Goal: Task Accomplishment & Management: Use online tool/utility

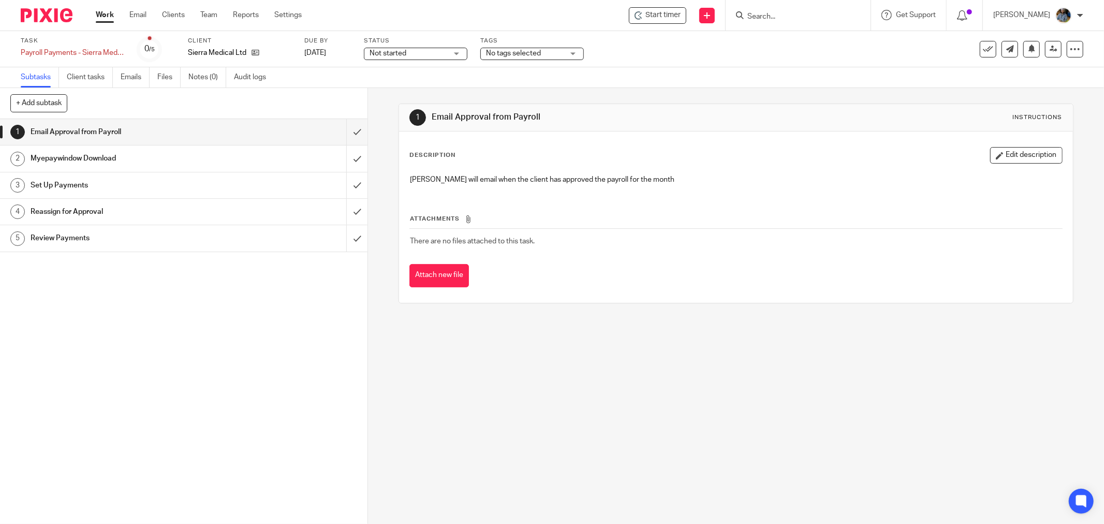
click at [611, 348] on div "1 Email Approval from Payroll Instructions Description Edit description Kirsty …" at bounding box center [736, 306] width 736 height 436
click at [675, 84] on div "Subtasks Client tasks Emails Files Notes (0) Audit logs" at bounding box center [552, 77] width 1104 height 21
click at [665, 96] on div "1 Email Approval from Payroll Instructions Description Edit description Kirsty …" at bounding box center [736, 203] width 675 height 231
click at [983, 49] on icon at bounding box center [988, 49] width 10 height 10
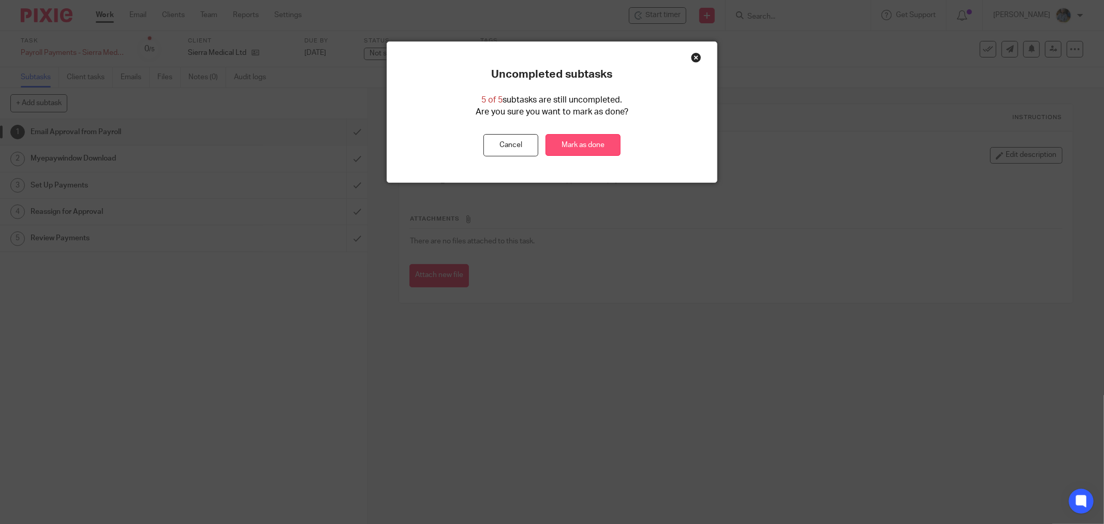
drag, startPoint x: 563, startPoint y: 149, endPoint x: 553, endPoint y: 142, distance: 12.4
click at [563, 149] on link "Mark as done" at bounding box center [583, 145] width 75 height 22
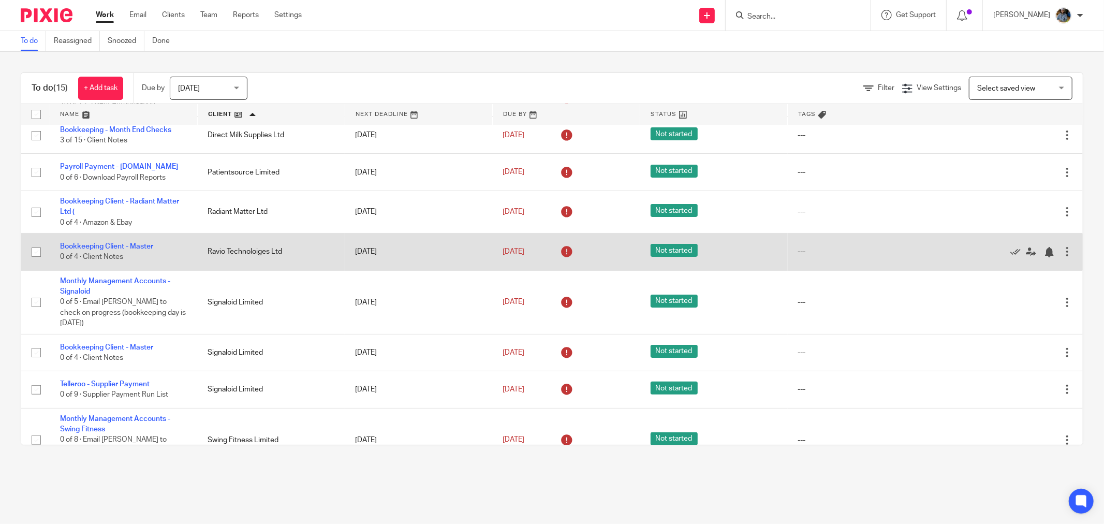
scroll to position [299, 0]
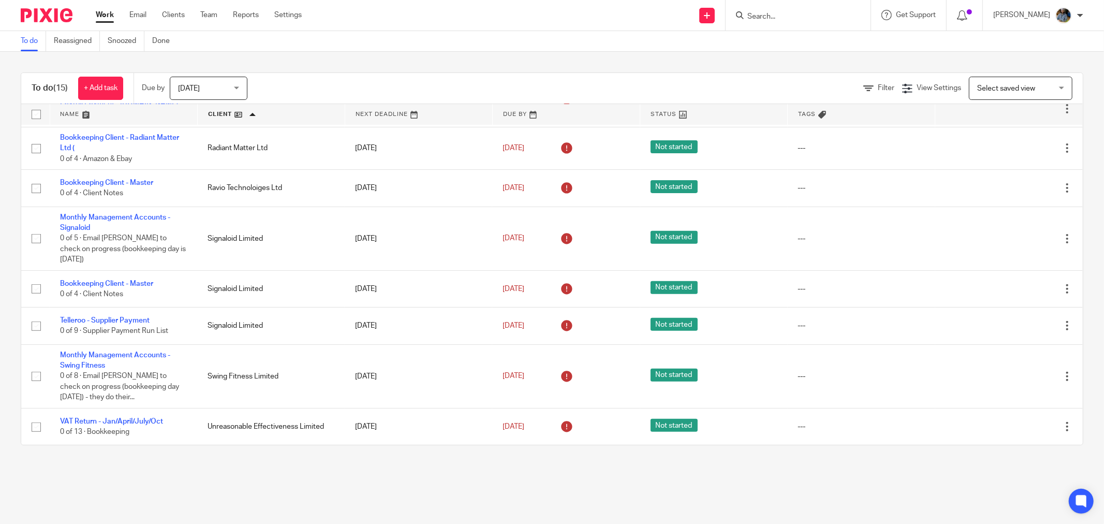
click at [457, 448] on div "To do (15) + Add task Due by Today Today Today Tomorrow This week Next week Thi…" at bounding box center [552, 259] width 1104 height 414
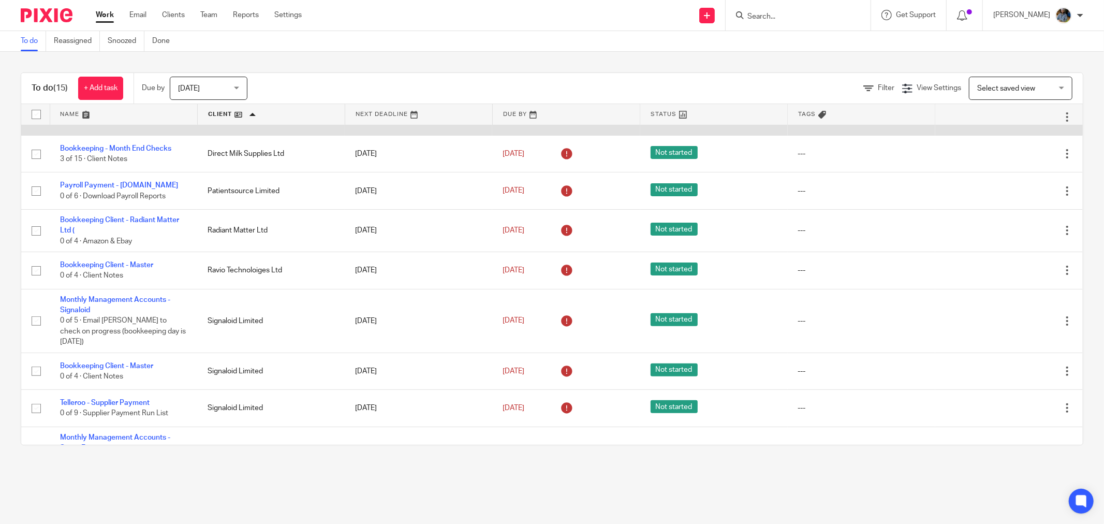
scroll to position [230, 0]
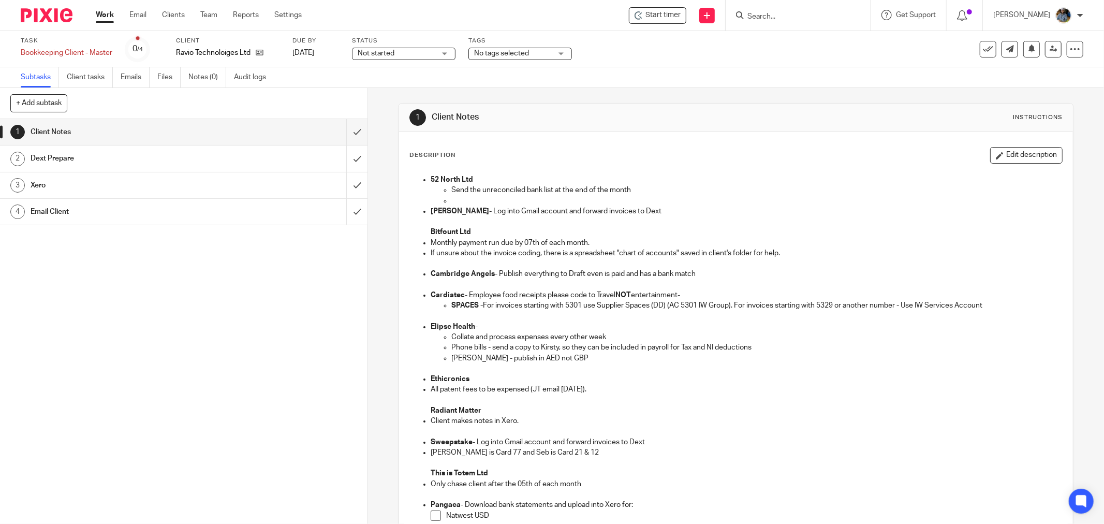
click at [664, 163] on div "Description Edit description" at bounding box center [736, 155] width 653 height 17
click at [663, 166] on div "Description Edit description 52 North Ltd Send the unreconciled bank list at th…" at bounding box center [736, 400] width 653 height 507
click at [656, 17] on span "Start timer" at bounding box center [663, 15] width 35 height 11
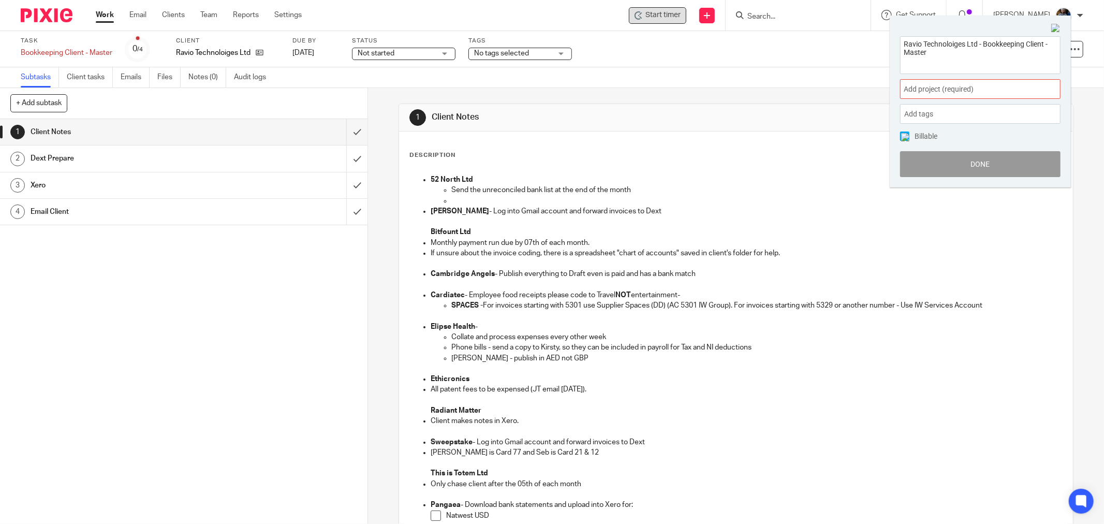
click at [959, 83] on div "Add project (required) :" at bounding box center [980, 89] width 161 height 20
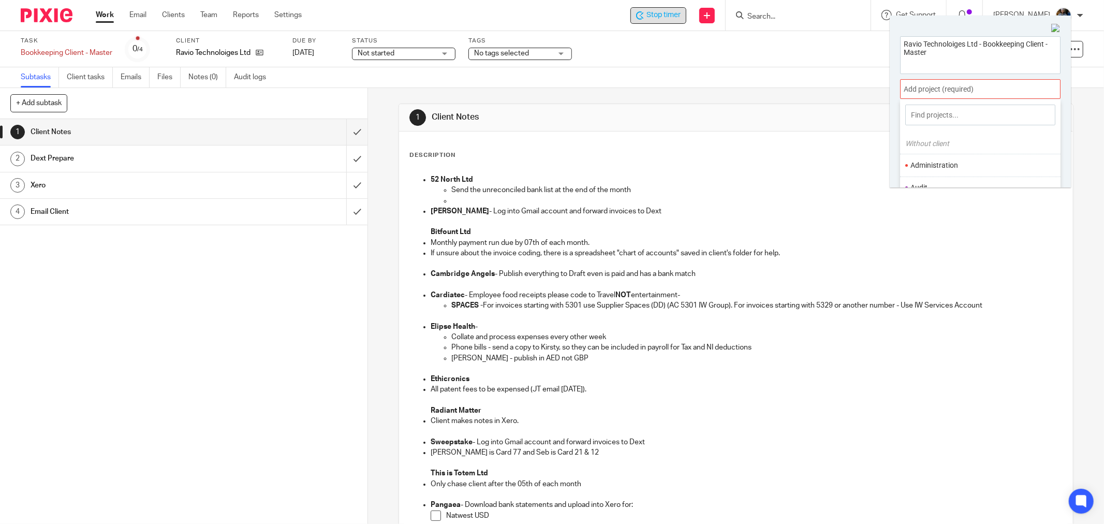
scroll to position [51, 0]
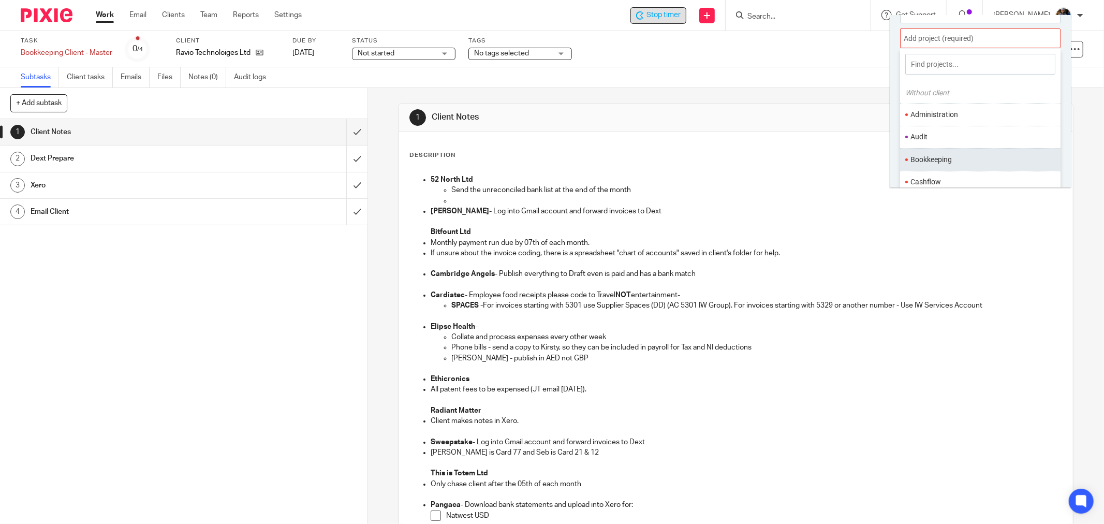
click at [932, 156] on li "Bookkeeping" at bounding box center [978, 159] width 135 height 11
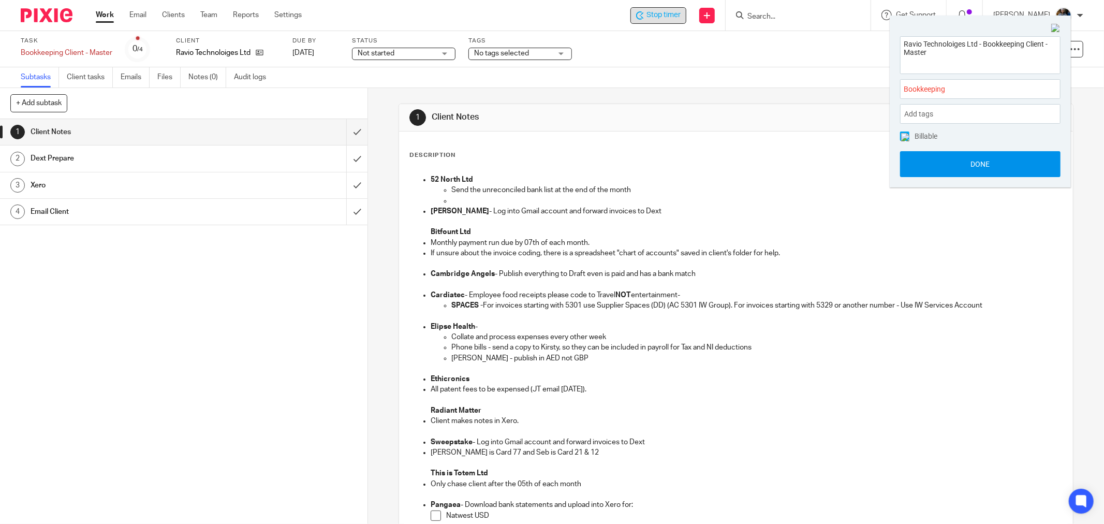
scroll to position [0, 0]
click at [1001, 163] on button "Done" at bounding box center [980, 164] width 161 height 26
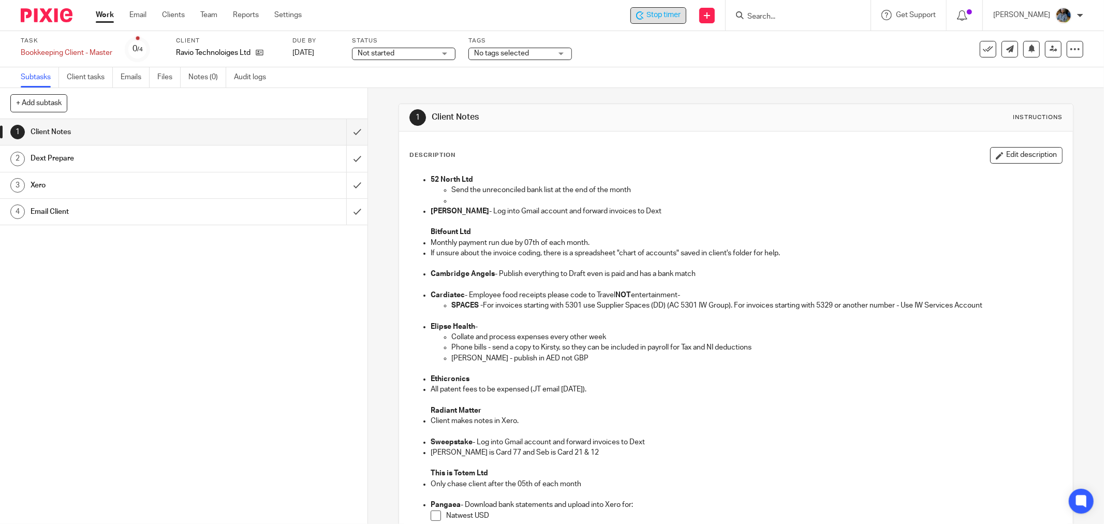
drag, startPoint x: 717, startPoint y: 152, endPoint x: 447, endPoint y: 34, distance: 295.0
click at [716, 152] on div "Description Edit description" at bounding box center [736, 155] width 653 height 17
click at [687, 19] on div "Stop timer" at bounding box center [659, 15] width 56 height 17
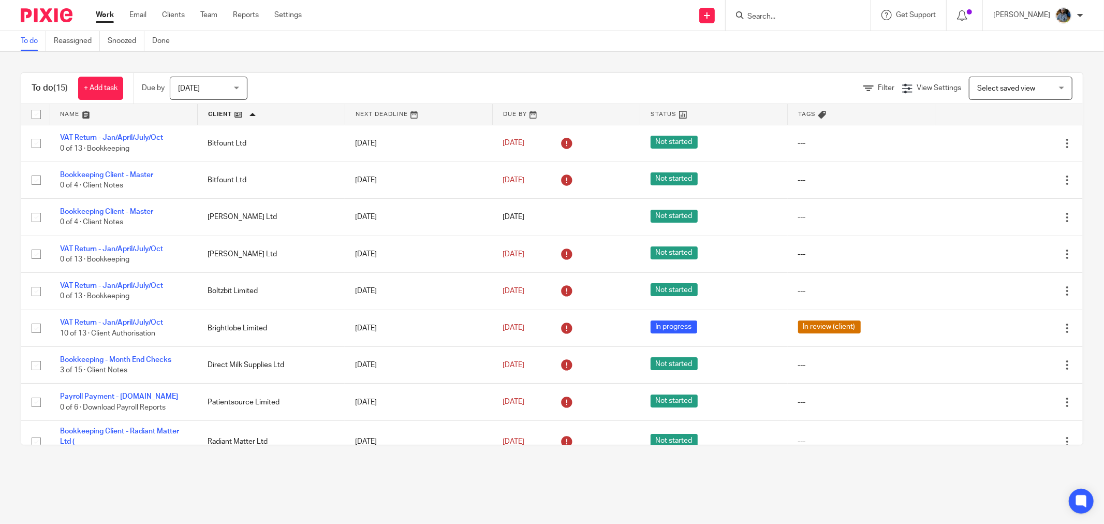
drag, startPoint x: 426, startPoint y: 82, endPoint x: 427, endPoint y: 91, distance: 9.4
click at [427, 82] on div "Filter View Settings View Settings Manage saved views Select saved view Select …" at bounding box center [675, 88] width 818 height 23
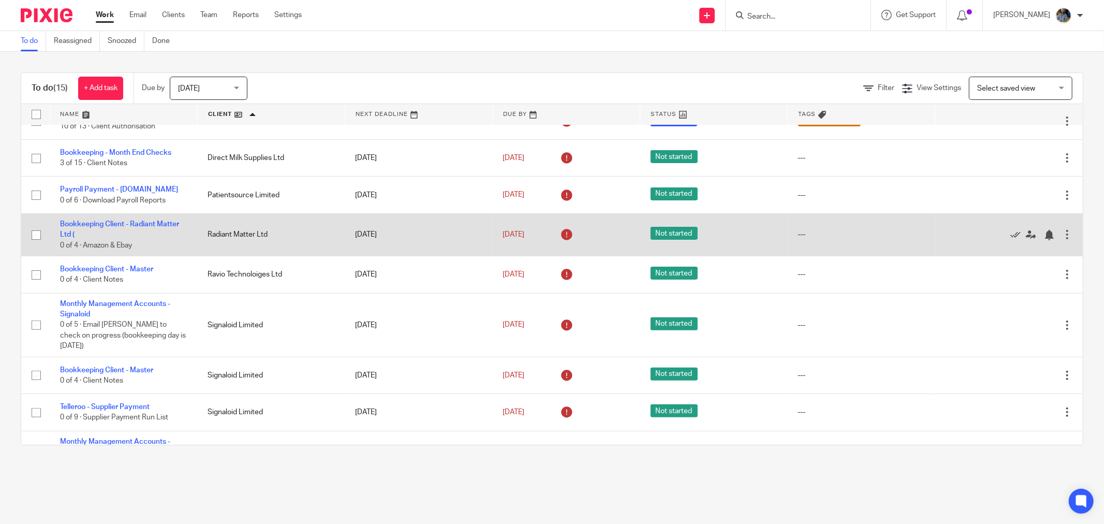
scroll to position [299, 0]
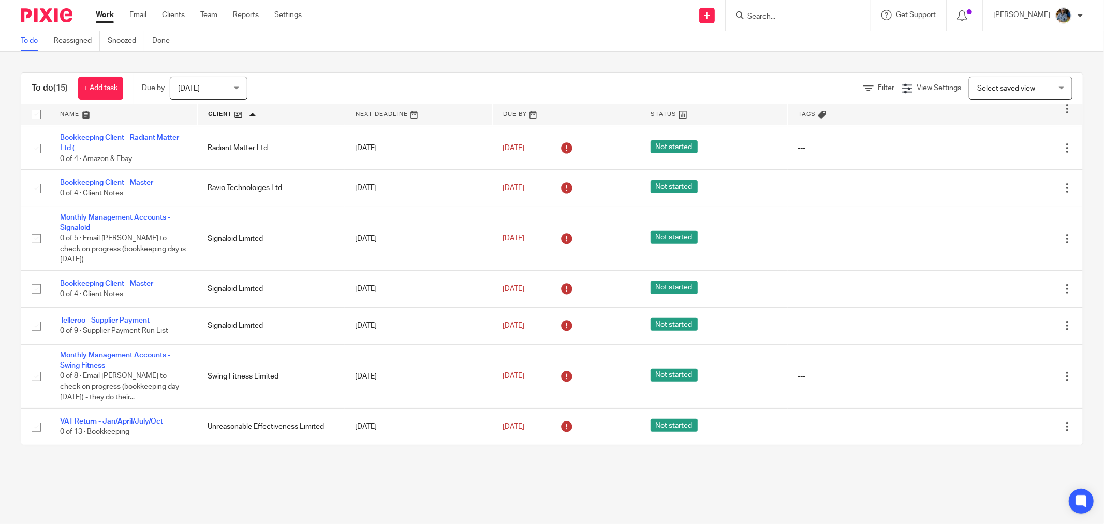
click at [301, 482] on main "To do Reassigned Snoozed Done To do (15) + Add task Due by Today Today Today To…" at bounding box center [552, 262] width 1104 height 524
click at [394, 43] on div "To do Reassigned Snoozed Done" at bounding box center [552, 41] width 1104 height 21
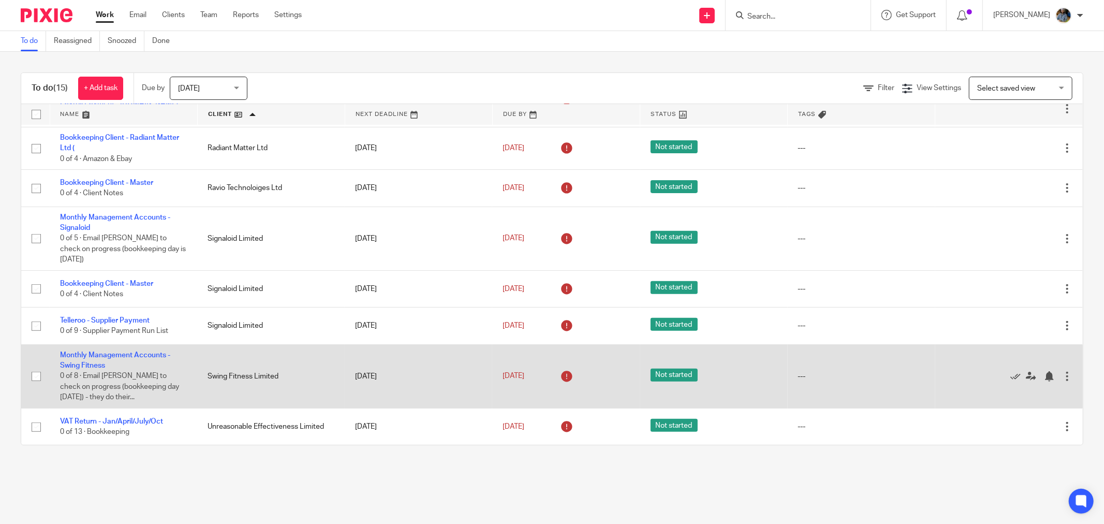
drag, startPoint x: 654, startPoint y: 452, endPoint x: 574, endPoint y: 395, distance: 98.4
click at [653, 453] on div "To do (15) + Add task Due by Today Today Today Tomorrow This week Next week Thi…" at bounding box center [552, 259] width 1104 height 414
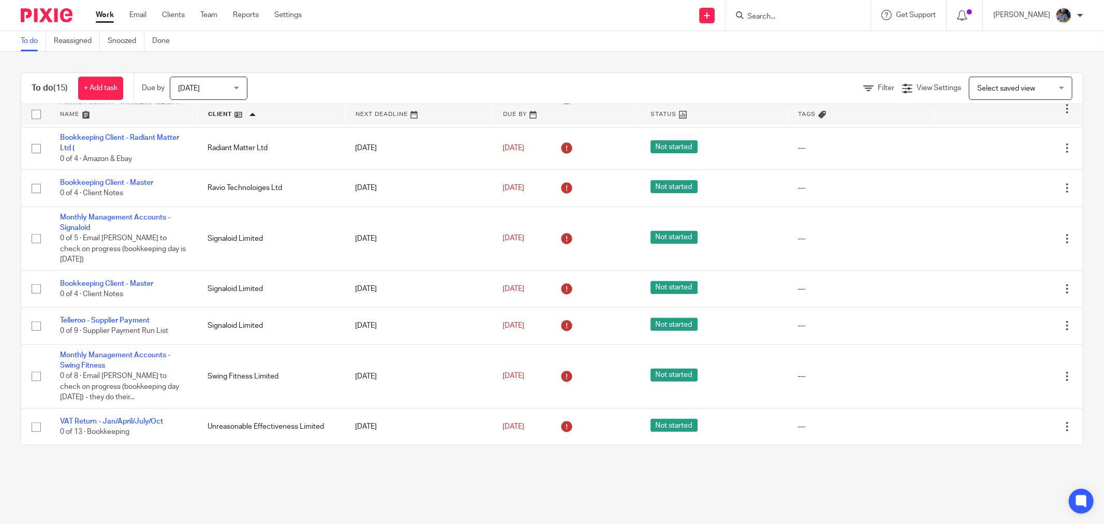
click at [508, 12] on div "Send new email Create task Add client Get Support Contact via email Check our d…" at bounding box center [710, 15] width 787 height 31
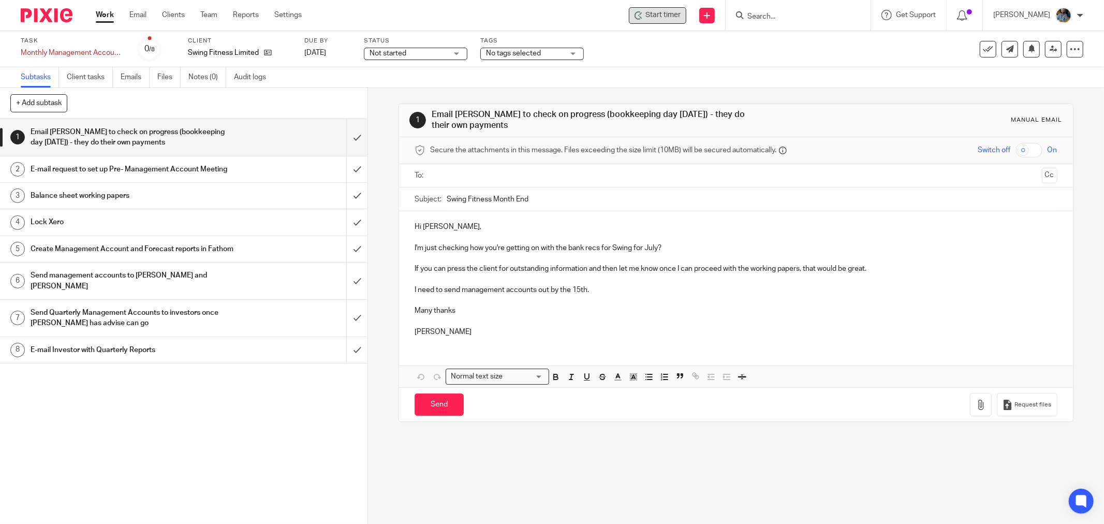
click at [681, 10] on span "Start timer" at bounding box center [663, 15] width 35 height 11
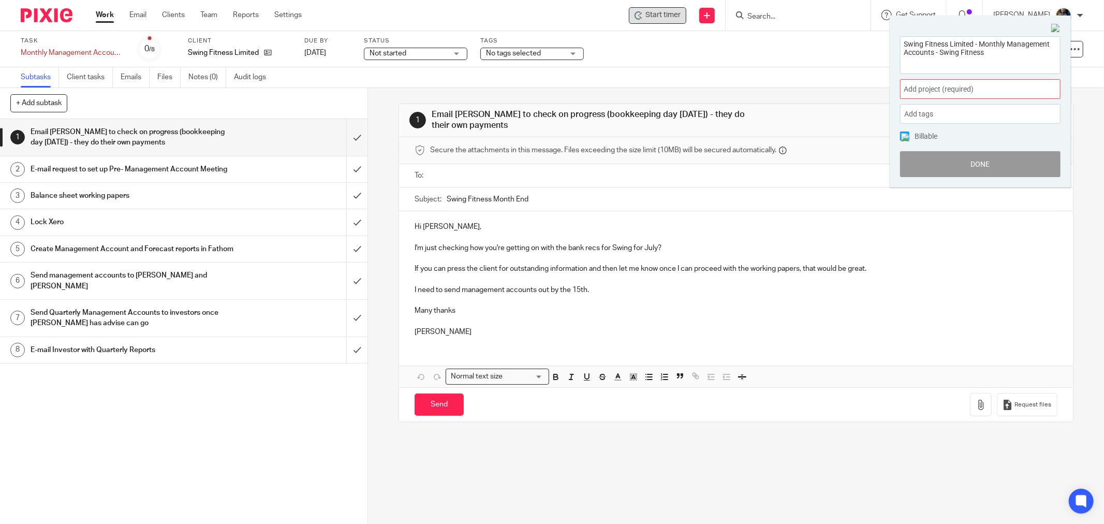
click at [970, 82] on div "Add project (required) :" at bounding box center [980, 89] width 161 height 20
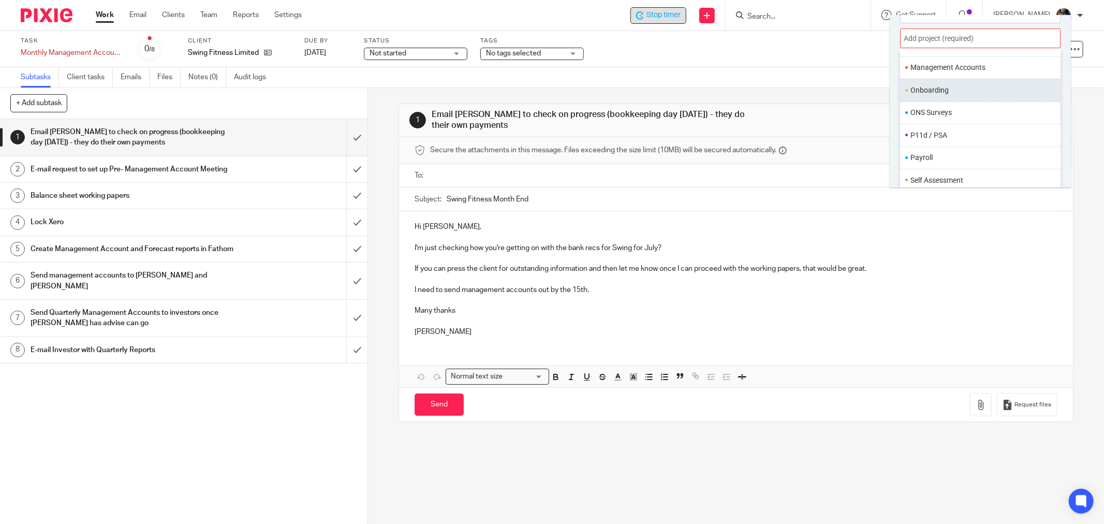
scroll to position [278, 0]
click at [981, 106] on li "Management Accounts" at bounding box center [978, 106] width 135 height 11
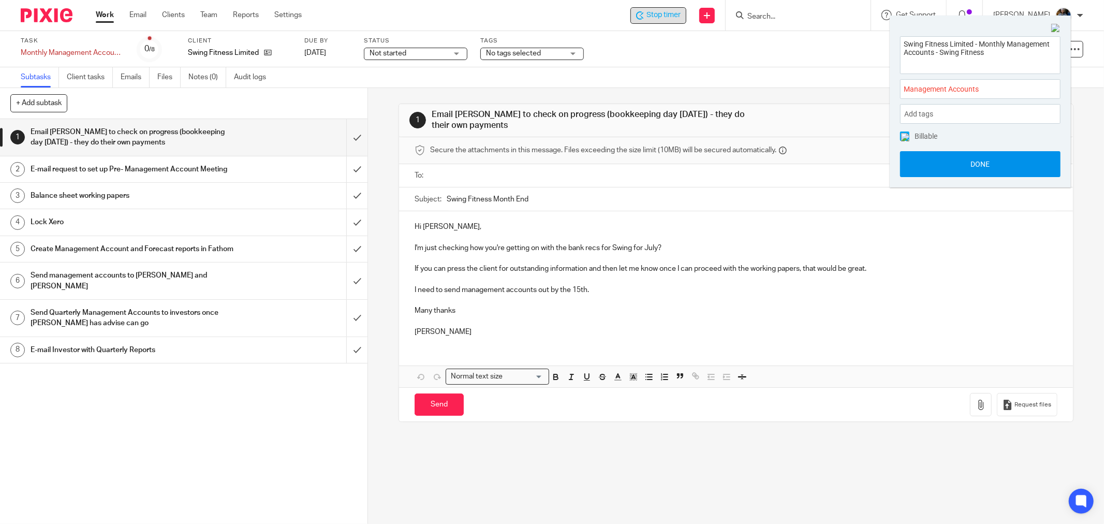
click at [980, 172] on button "Done" at bounding box center [980, 164] width 161 height 26
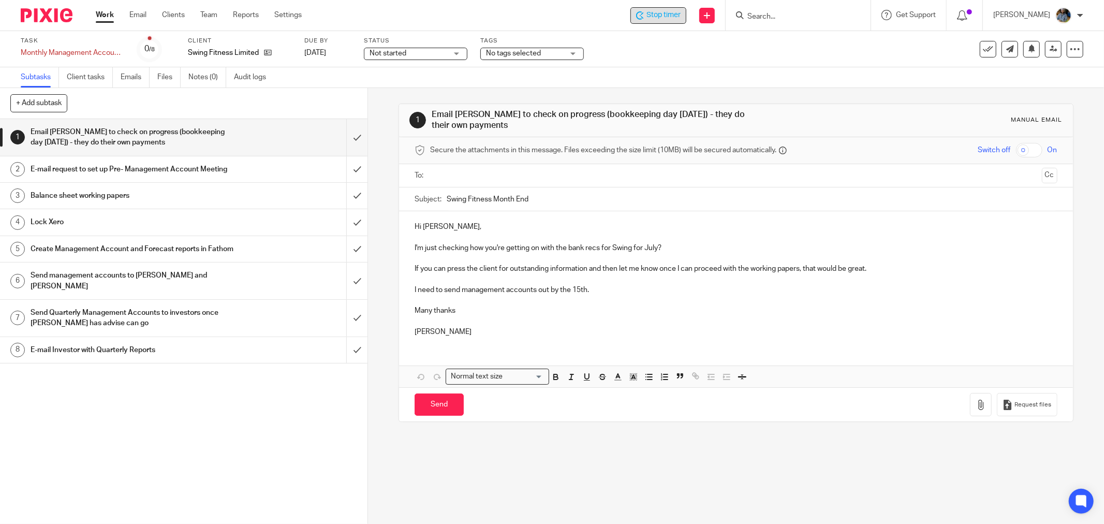
click at [699, 54] on div "Task Monthly Management Accounts - Swing Fitness Save Monthly Management Accoun…" at bounding box center [464, 49] width 886 height 25
click at [346, 136] on input "submit" at bounding box center [184, 137] width 368 height 37
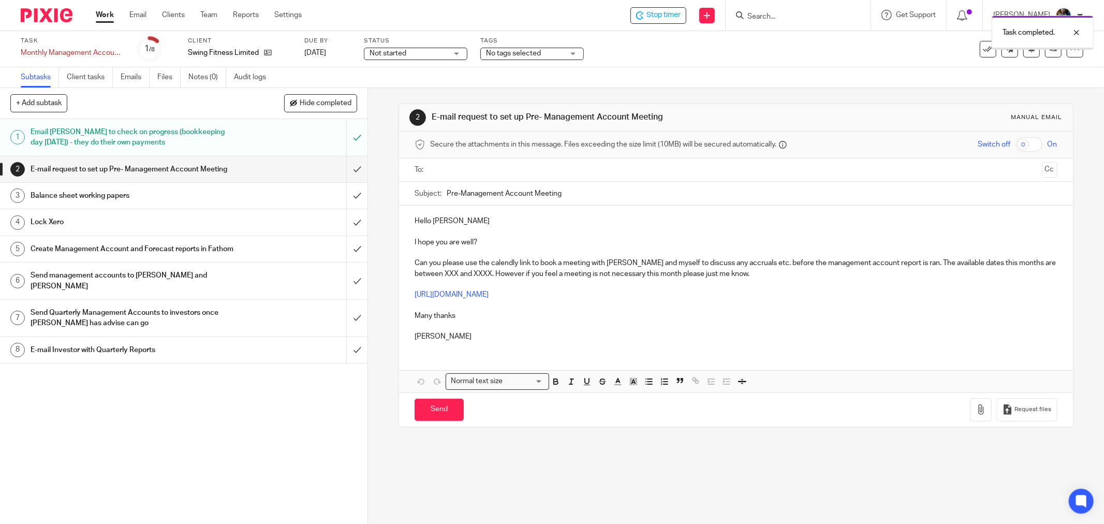
click at [344, 177] on input "submit" at bounding box center [184, 169] width 368 height 26
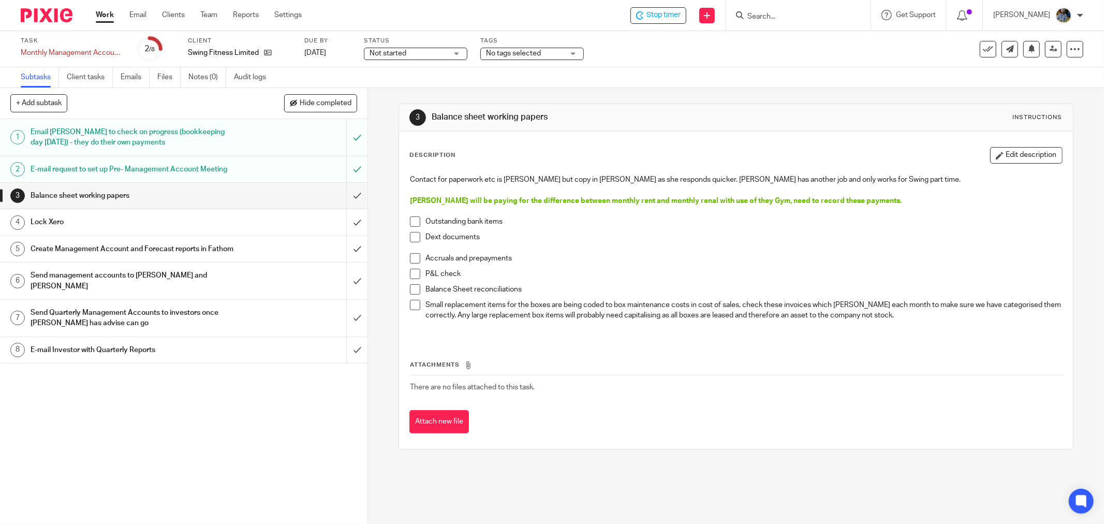
click at [413, 220] on span at bounding box center [415, 221] width 10 height 10
click at [412, 237] on span at bounding box center [415, 237] width 10 height 10
